Goal: Task Accomplishment & Management: Complete application form

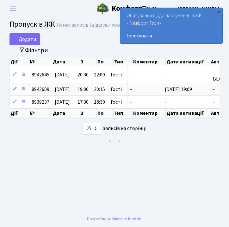
select select "25"
click at [24, 39] on span "Додати" at bounding box center [25, 39] width 22 height 7
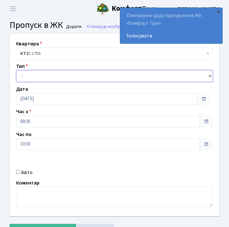
click at [48, 75] on select "- Доставка Таксі Гості Сервіс" at bounding box center [114, 76] width 197 height 12
select select "3"
click at [16, 70] on select "- Доставка Таксі Гості Сервіс" at bounding box center [114, 76] width 197 height 12
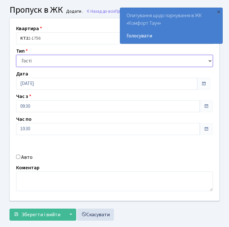
scroll to position [28, 0]
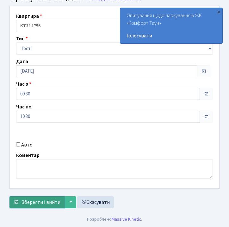
click at [43, 200] on span "Зберегти і вийти" at bounding box center [41, 202] width 39 height 7
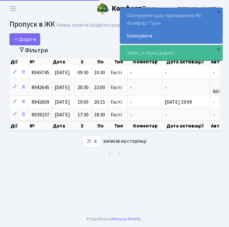
select select "25"
